Goal: Obtain resource: Obtain resource

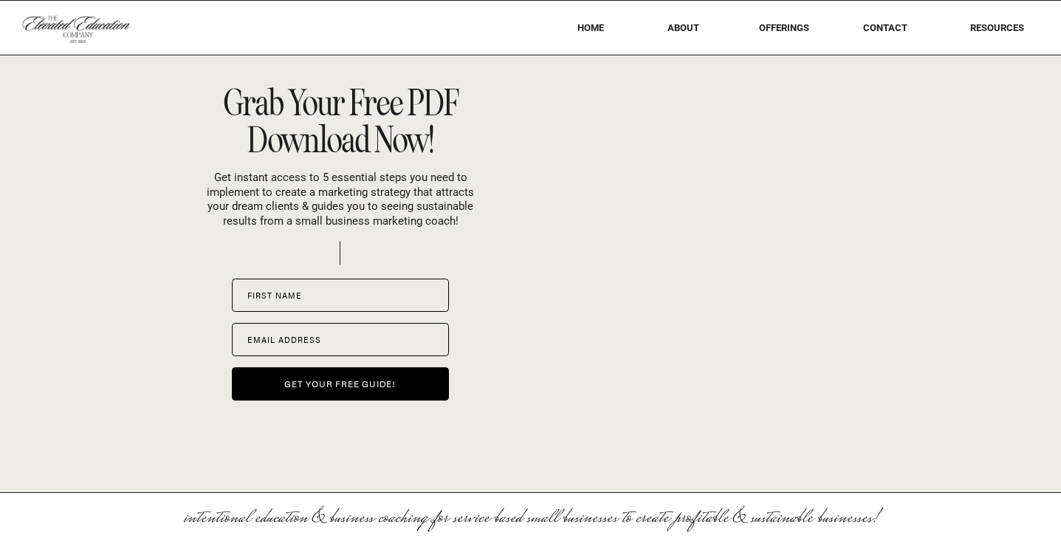
scroll to position [6023, 0]
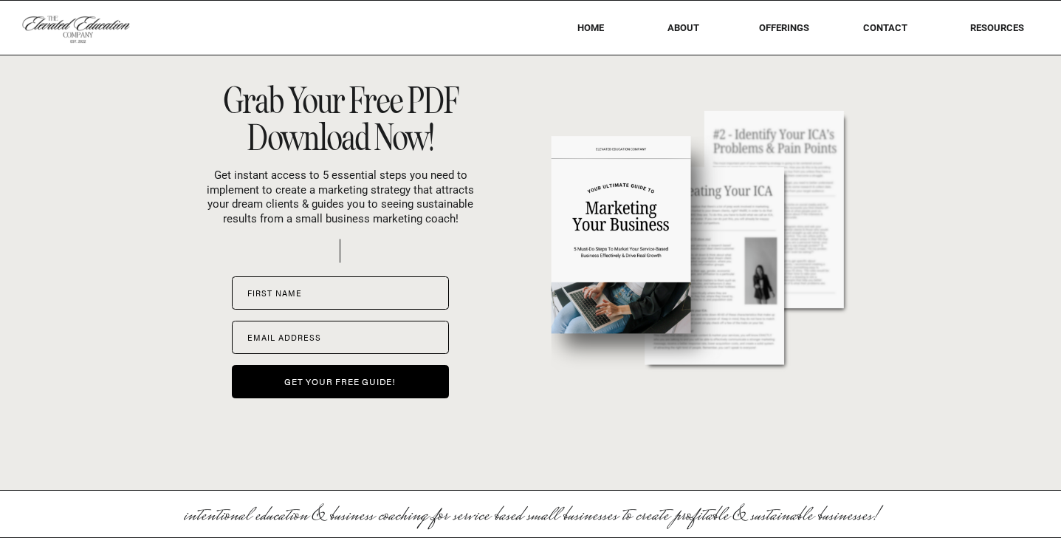
click at [291, 290] on span "ame" at bounding box center [292, 292] width 20 height 11
click at [291, 290] on input "First n S ame" at bounding box center [340, 292] width 217 height 33
type input "****"
click at [247, 340] on span "Em" at bounding box center [254, 337] width 14 height 11
click at [247, 340] on input "Em U ail address" at bounding box center [340, 336] width 217 height 33
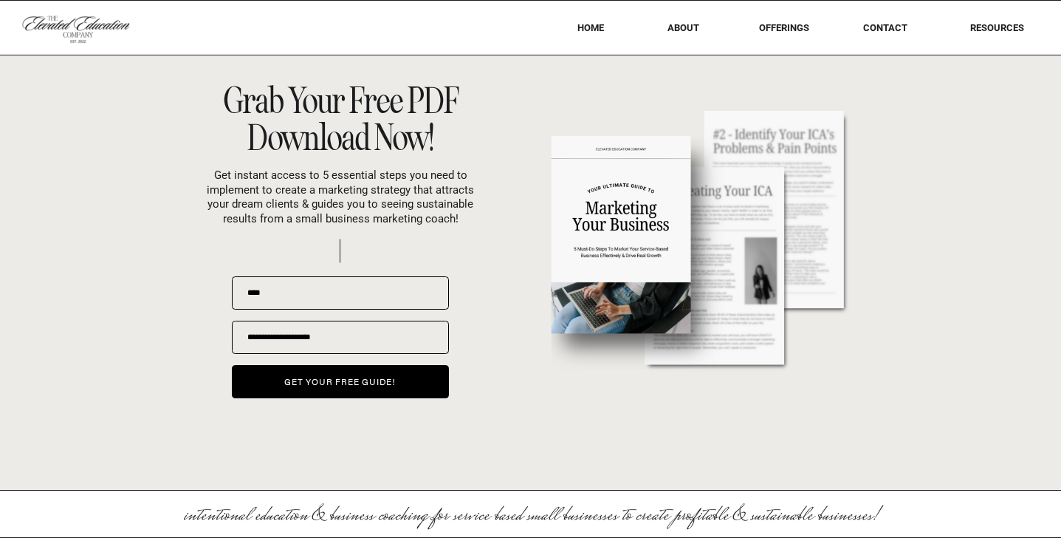
type input "**********"
click at [312, 382] on span "get your free guide!" at bounding box center [339, 380] width 111 height 13
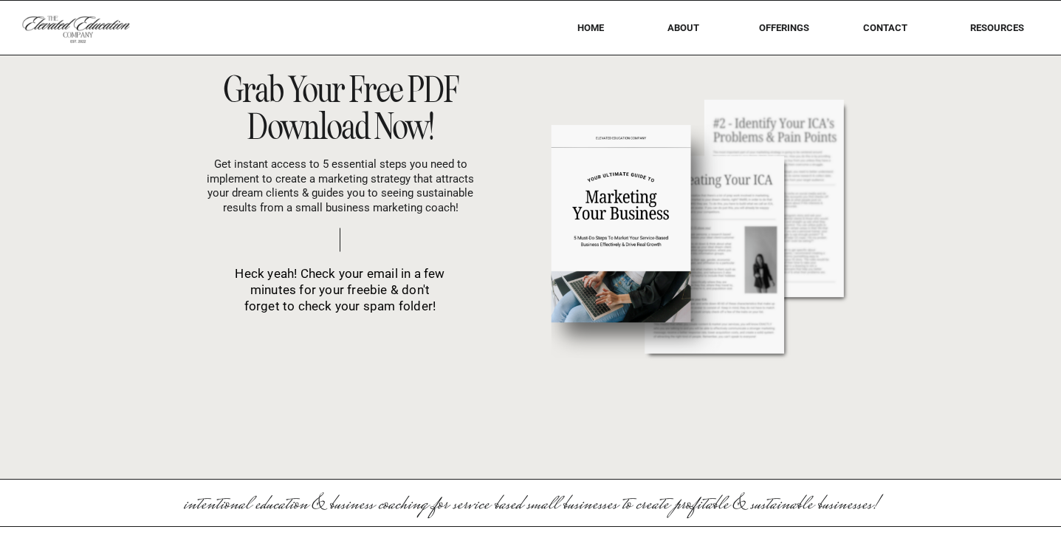
scroll to position [6170, 0]
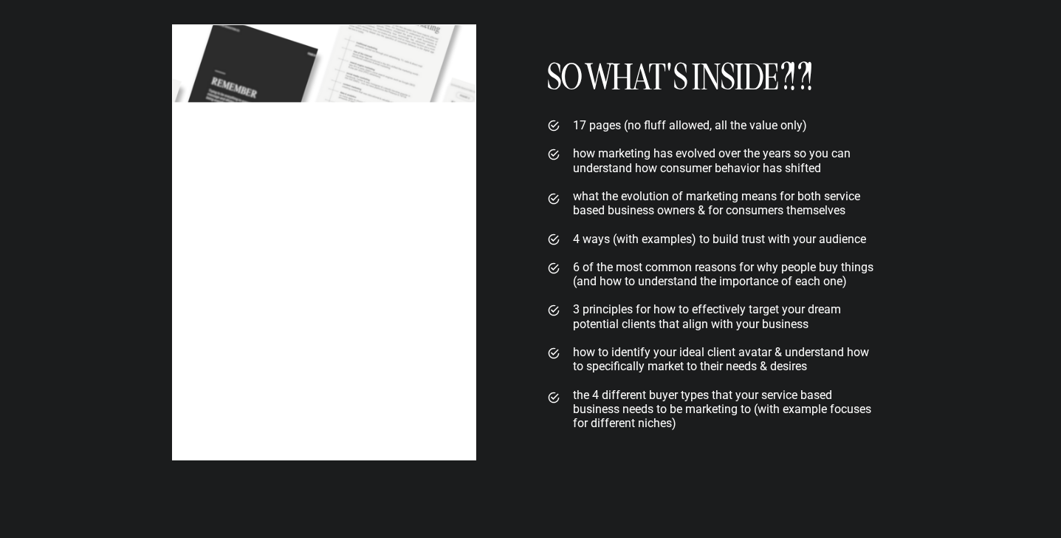
scroll to position [1931, 0]
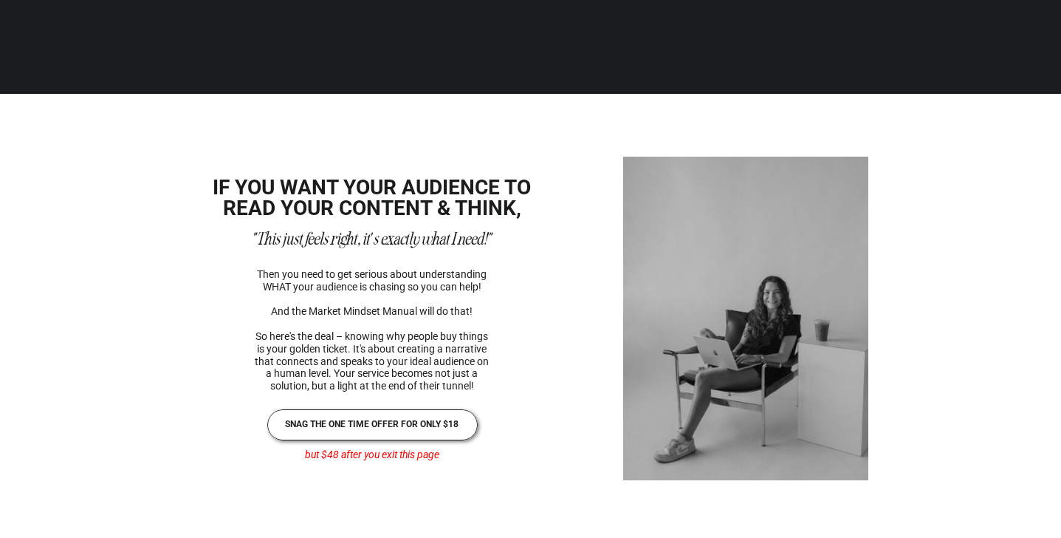
scroll to position [2421, 0]
